Goal: Find specific page/section: Find specific page/section

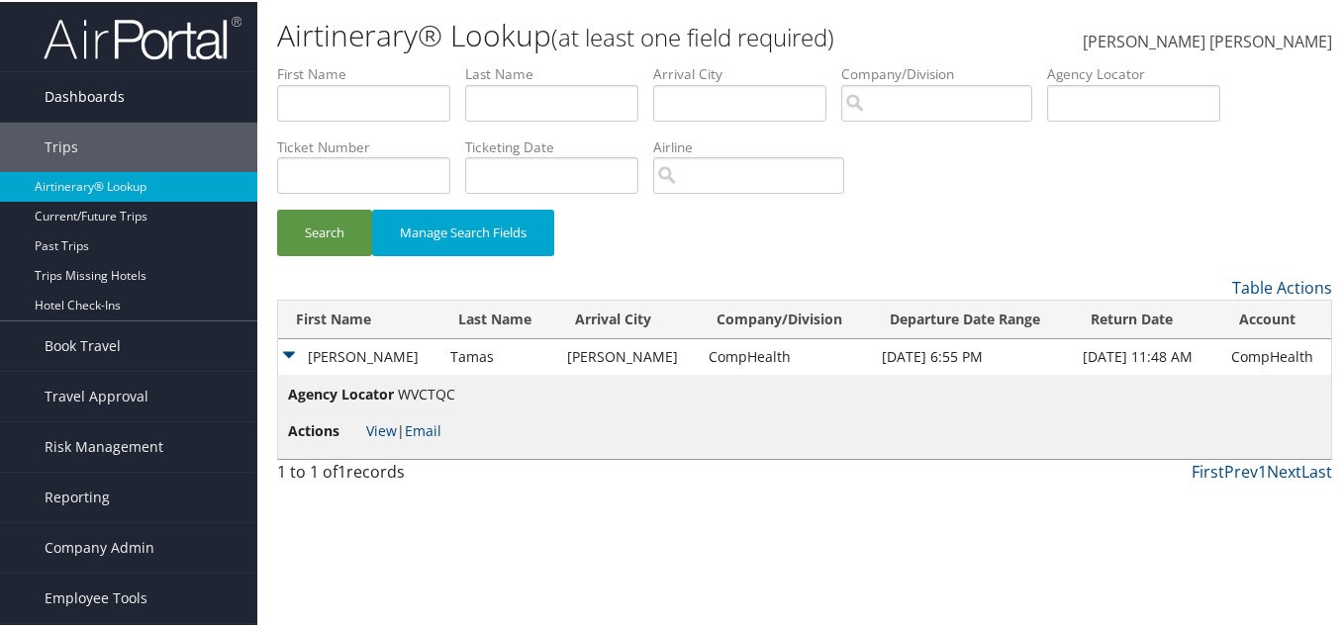
click at [105, 92] on span "Dashboards" at bounding box center [85, 94] width 80 height 49
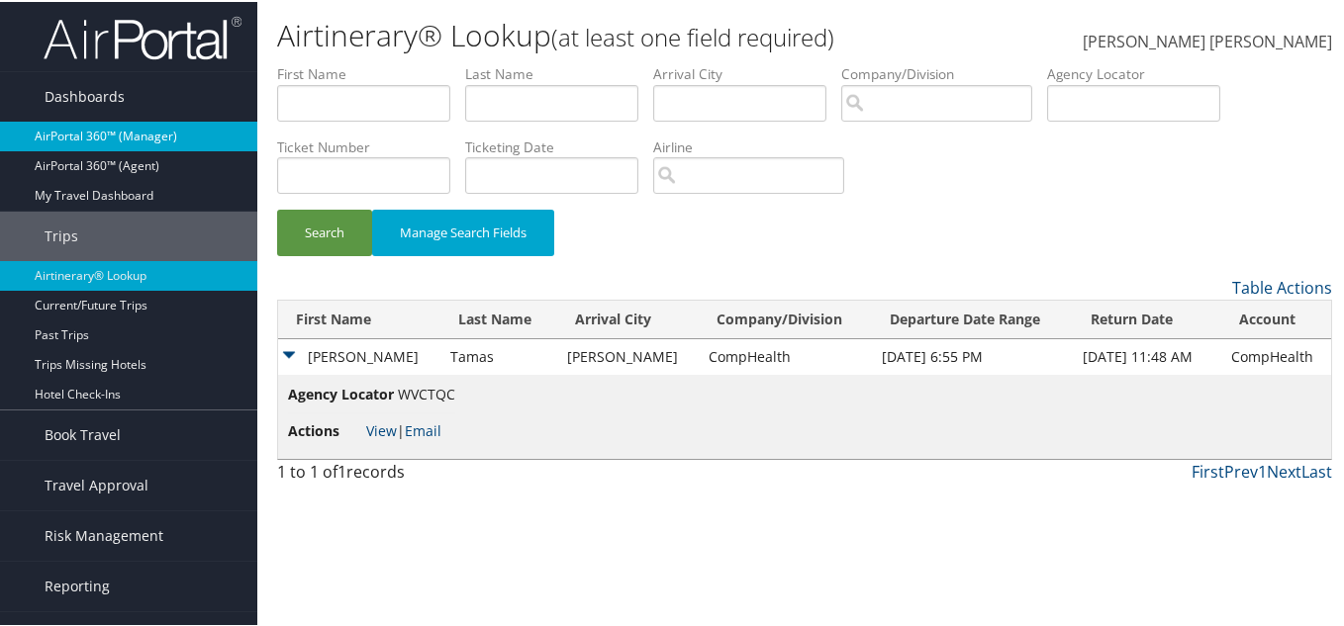
click at [119, 126] on link "AirPortal 360™ (Manager)" at bounding box center [128, 135] width 257 height 30
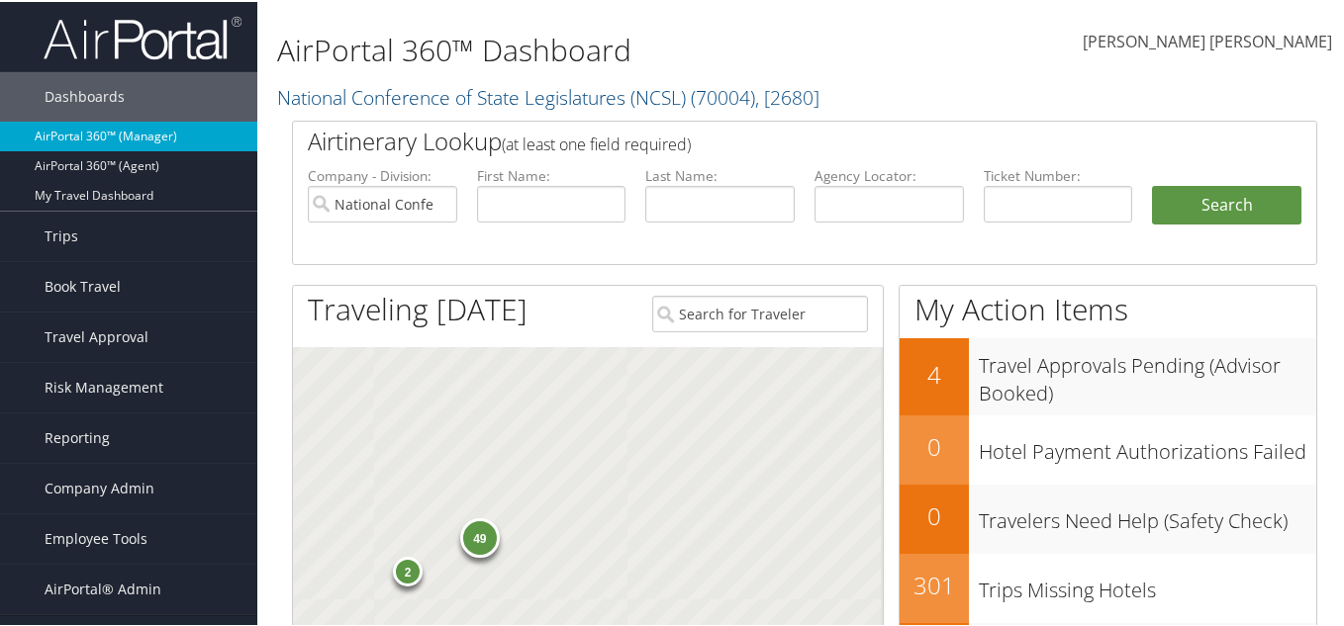
click at [101, 138] on link "AirPortal 360™ (Manager)" at bounding box center [128, 135] width 257 height 30
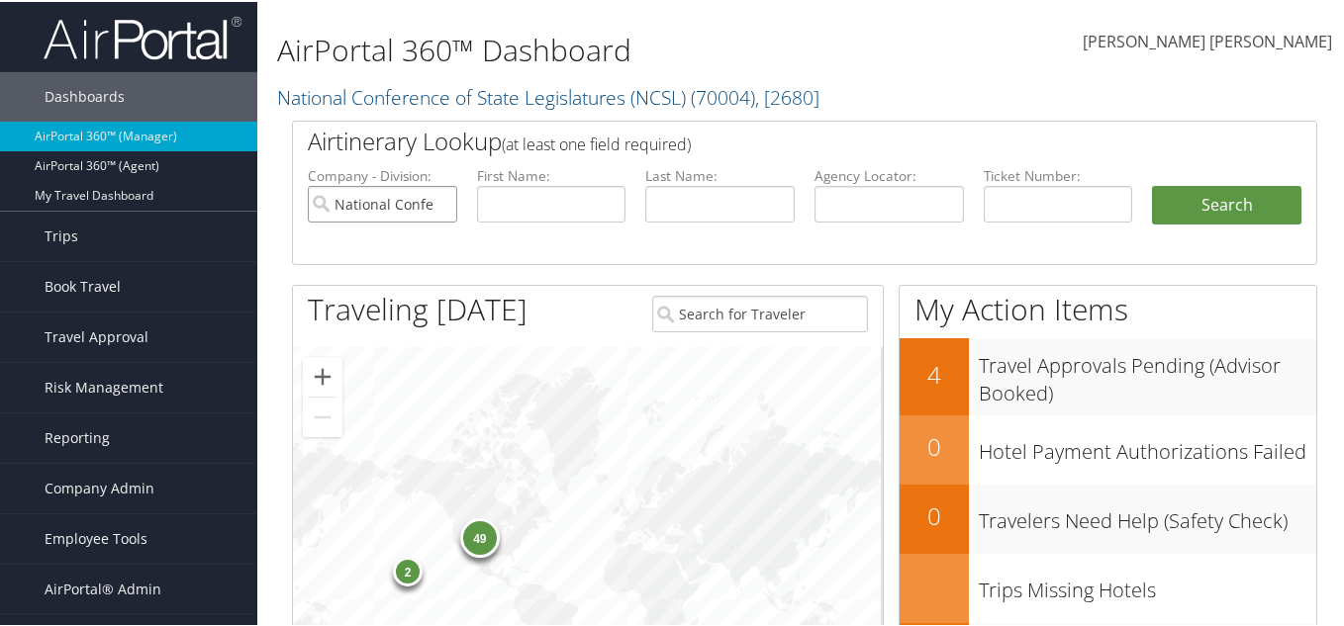
click at [436, 203] on input "National Conference of State Legislatures (NCSL)" at bounding box center [382, 202] width 149 height 37
